Goal: Information Seeking & Learning: Find specific fact

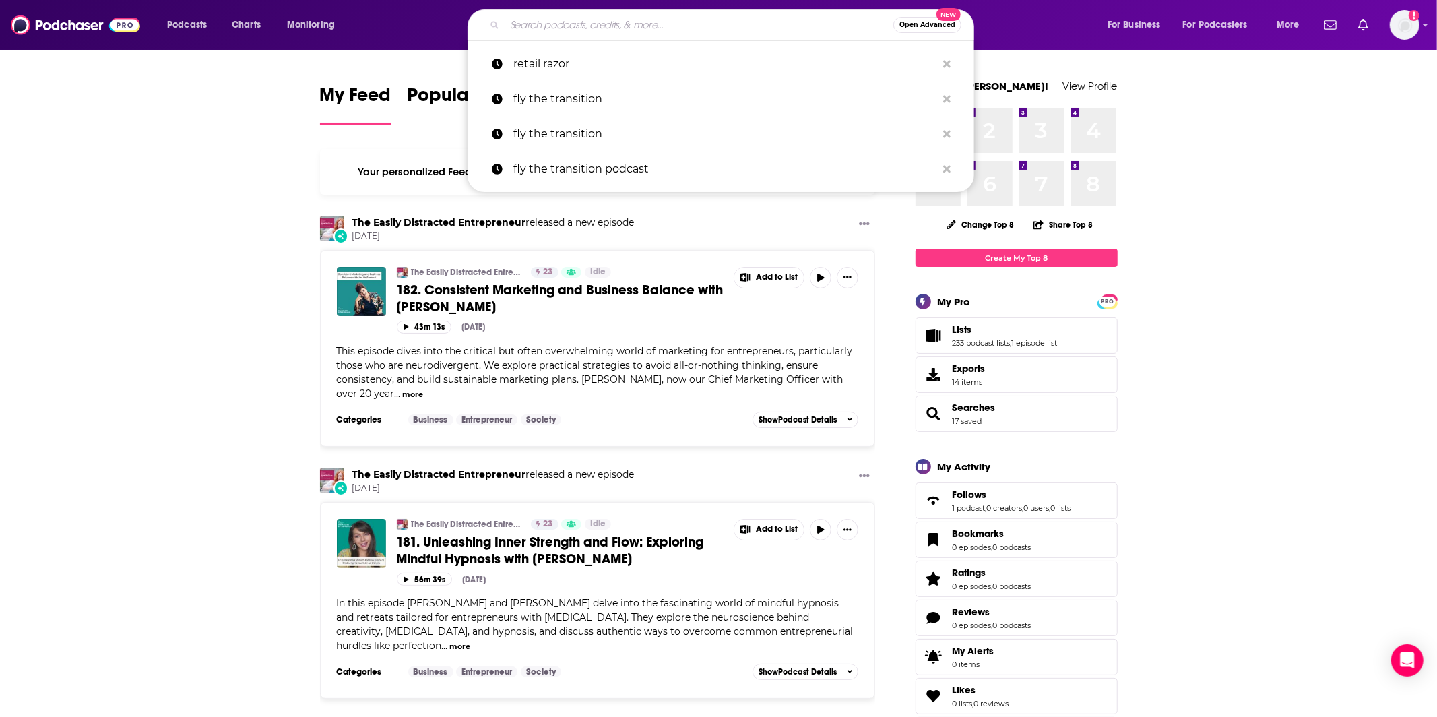
click at [555, 26] on input "Search podcasts, credits, & more..." at bounding box center [699, 25] width 389 height 22
paste input "The Curiosity Current: A Market Research Podcast"
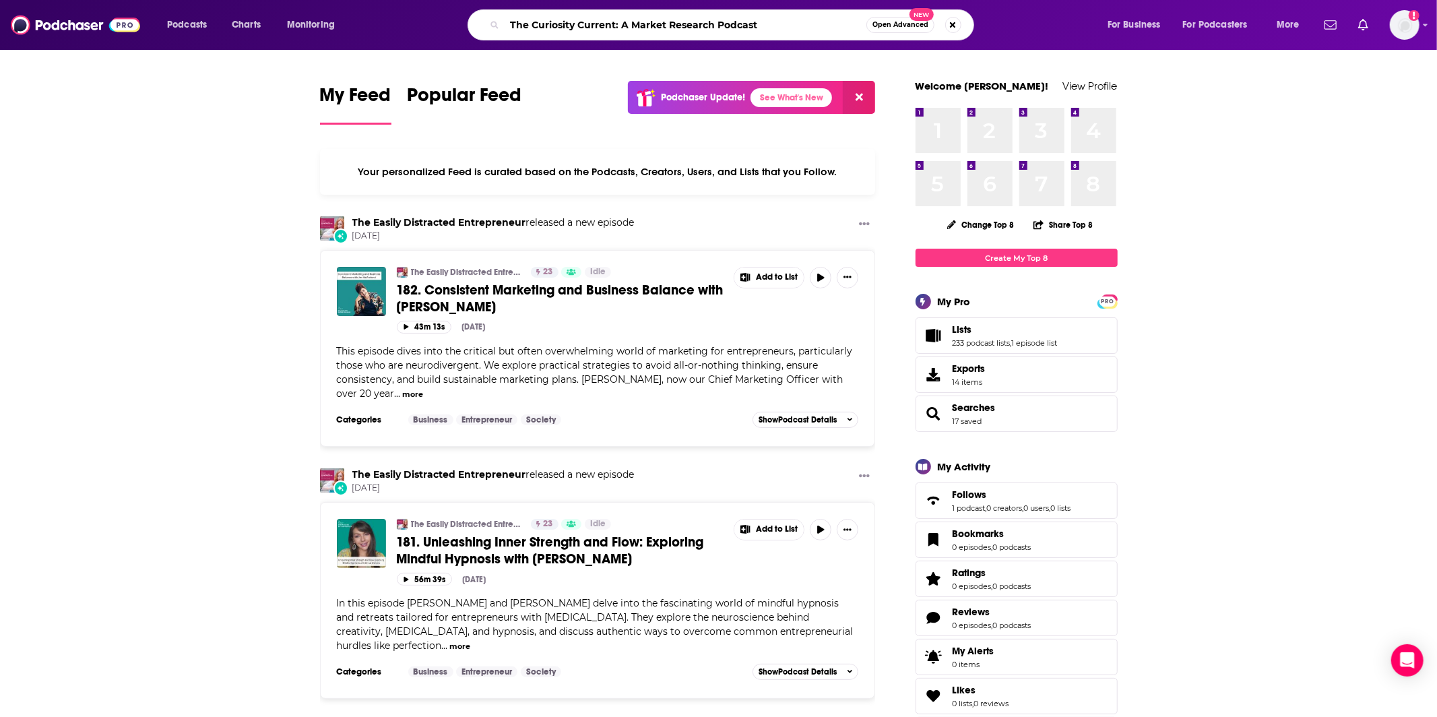
type input "The Curiosity Current: A Market Research Podcast"
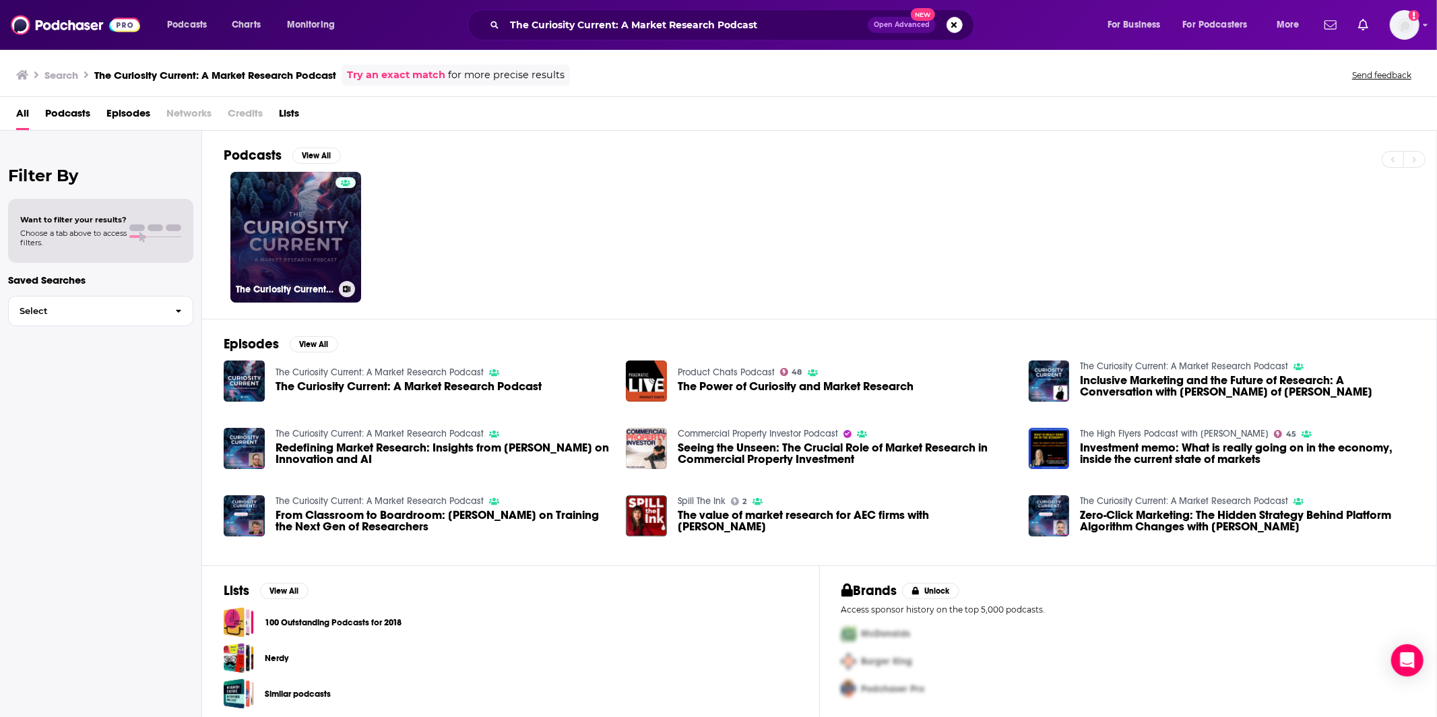
click at [297, 227] on link "The Curiosity Current: A Market Research Podcast" at bounding box center [295, 237] width 131 height 131
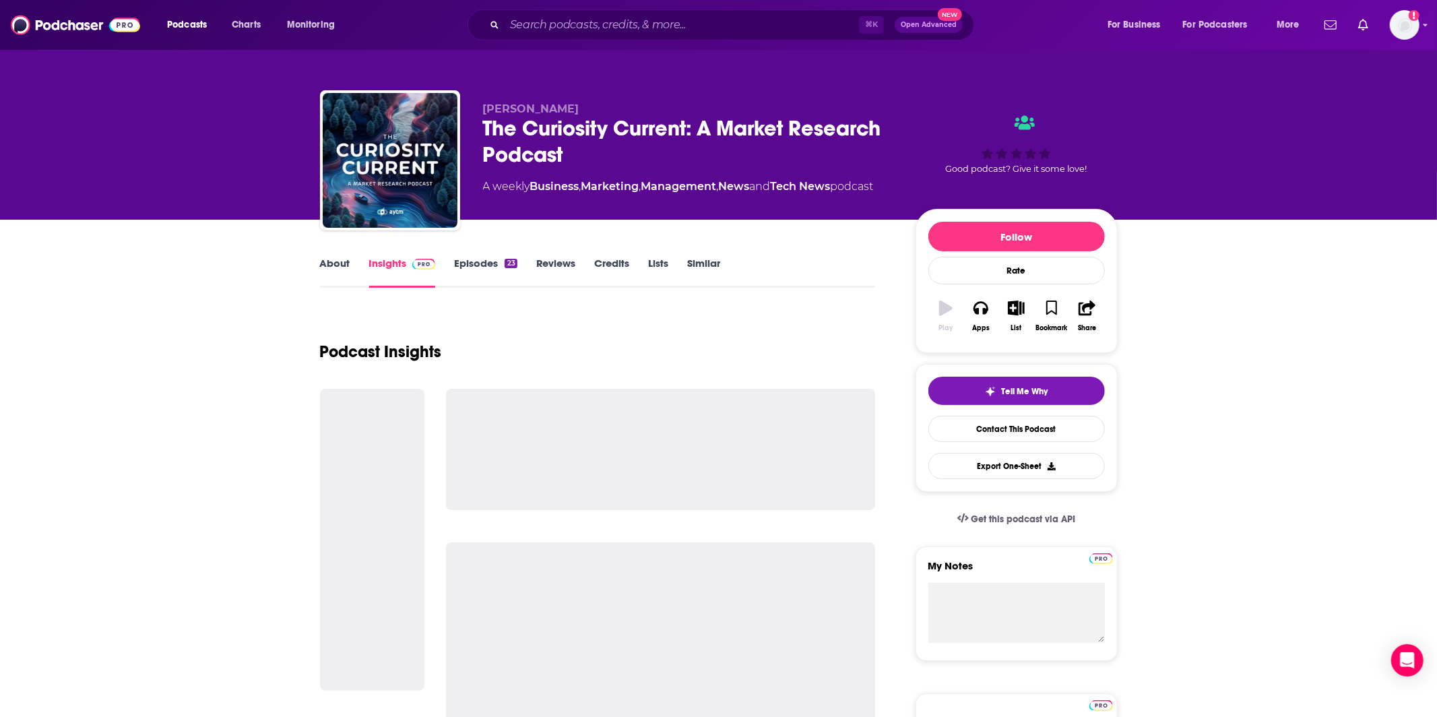
click at [344, 258] on link "About" at bounding box center [335, 272] width 30 height 31
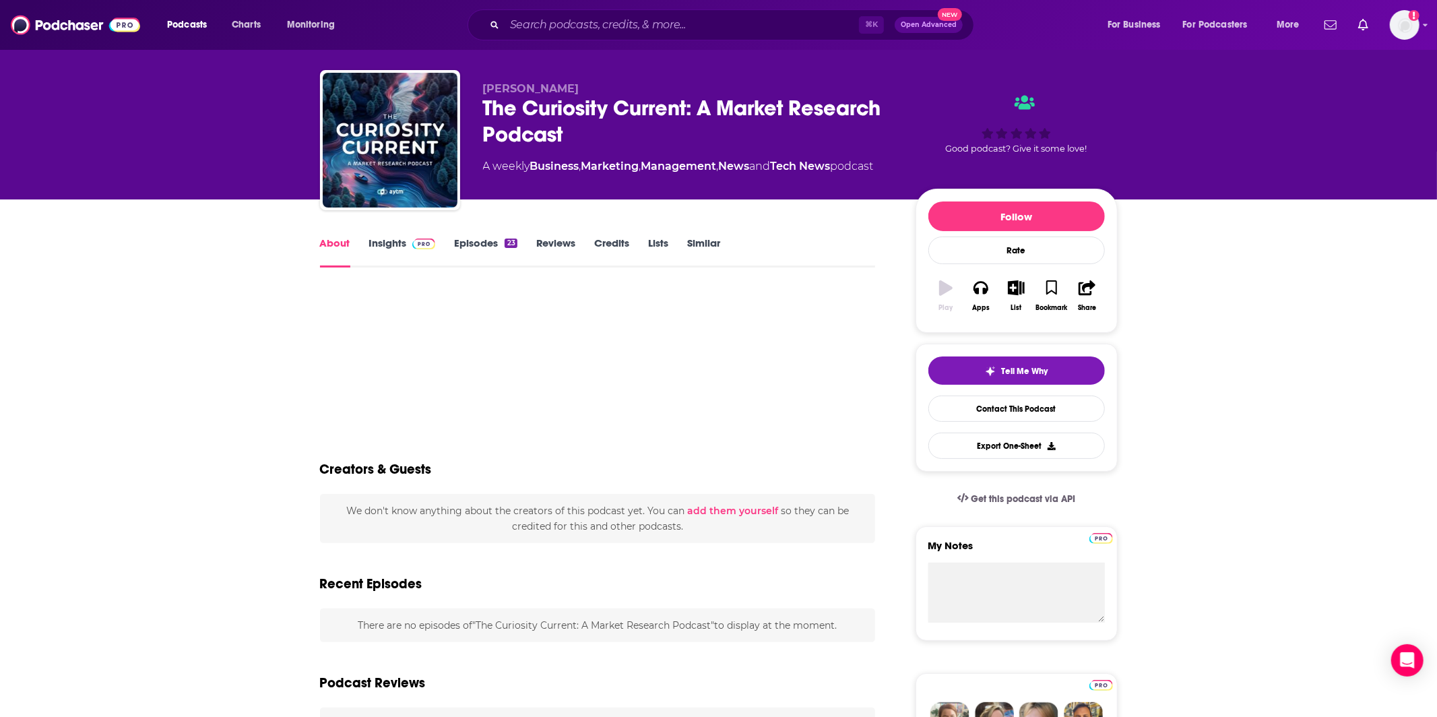
scroll to position [23, 0]
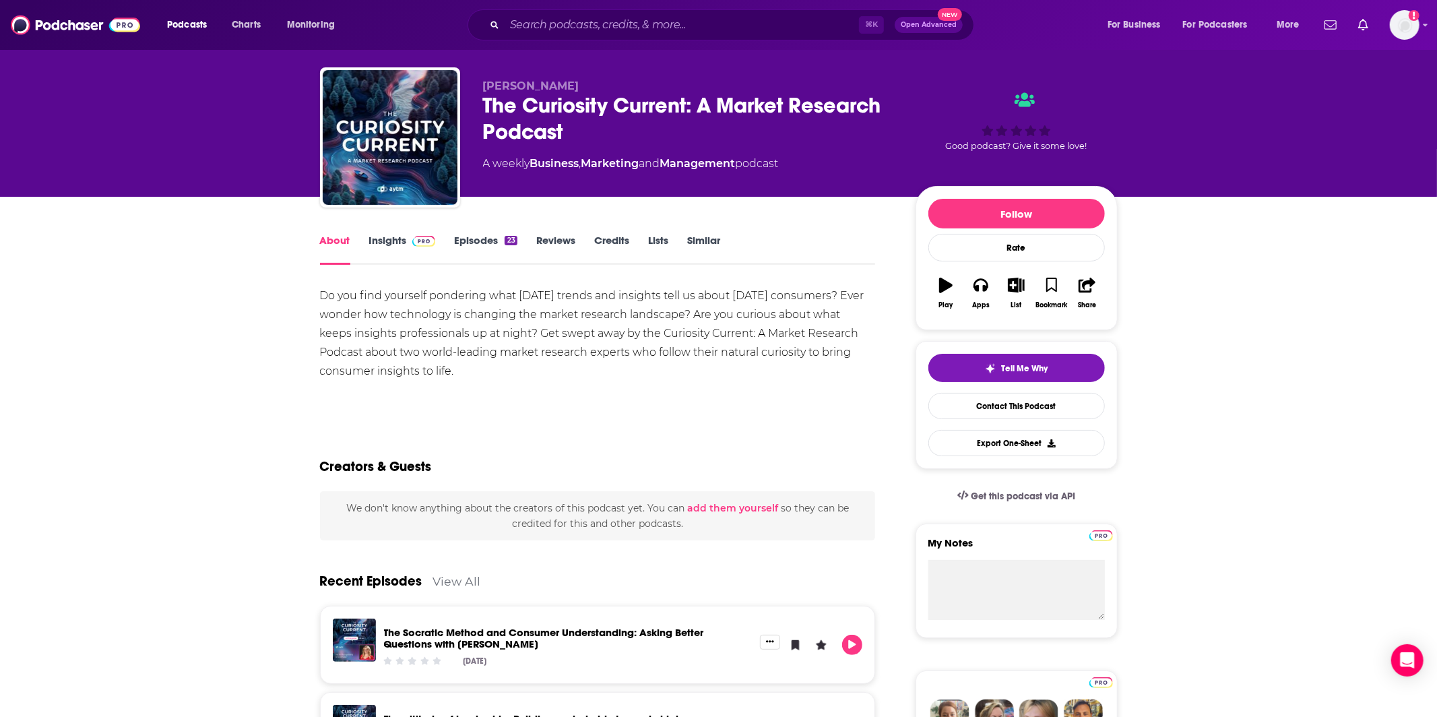
drag, startPoint x: 307, startPoint y: 297, endPoint x: 466, endPoint y: 379, distance: 178.7
copy div "Do you find yourself pondering what [DATE] trends and insights tell us about [D…"
